Goal: Task Accomplishment & Management: Complete application form

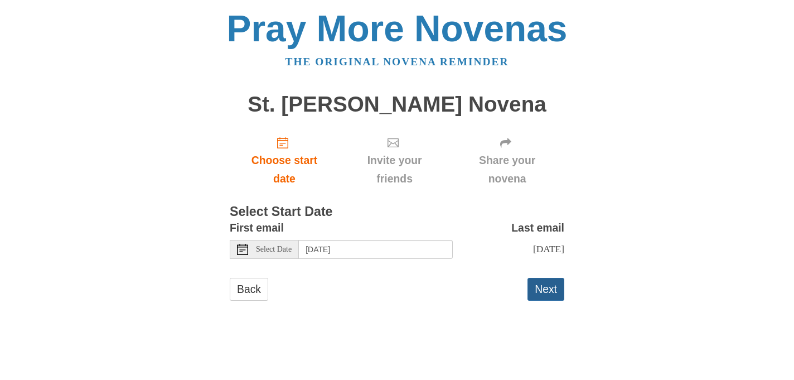
click at [547, 297] on button "Next" at bounding box center [546, 289] width 37 height 23
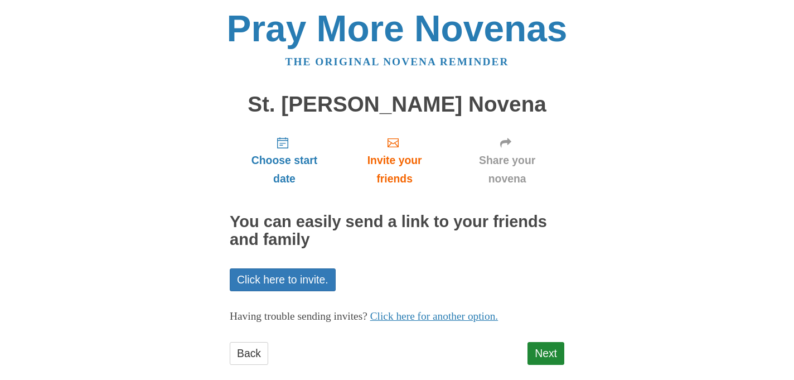
scroll to position [17, 0]
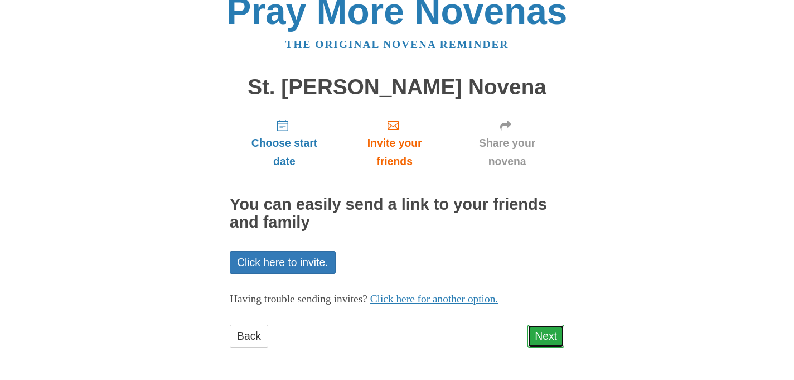
click at [541, 332] on link "Next" at bounding box center [546, 336] width 37 height 23
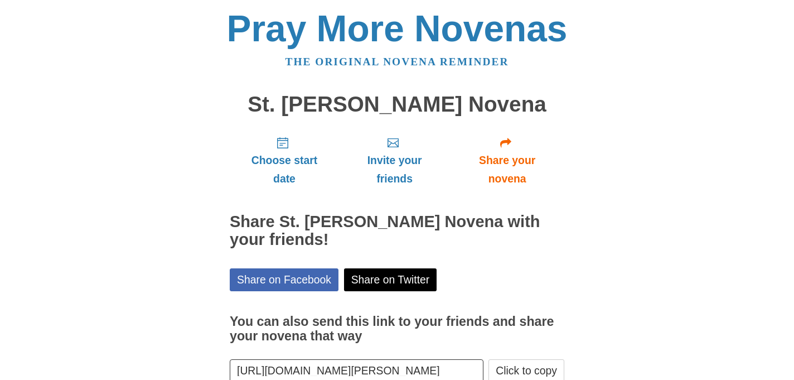
scroll to position [68, 0]
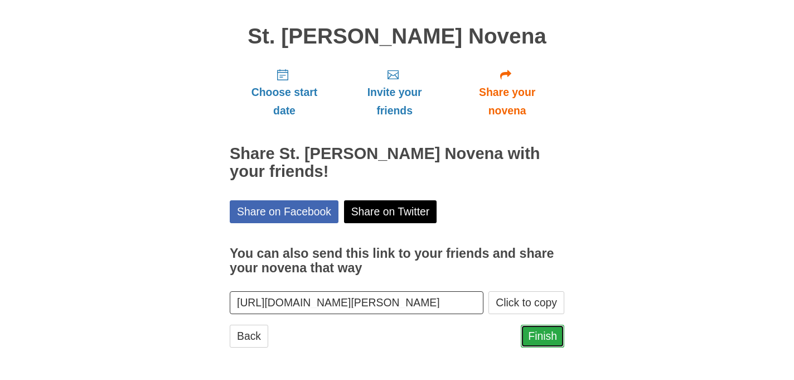
click at [545, 331] on link "Finish" at bounding box center [543, 336] width 44 height 23
